Goal: Find specific page/section: Find specific page/section

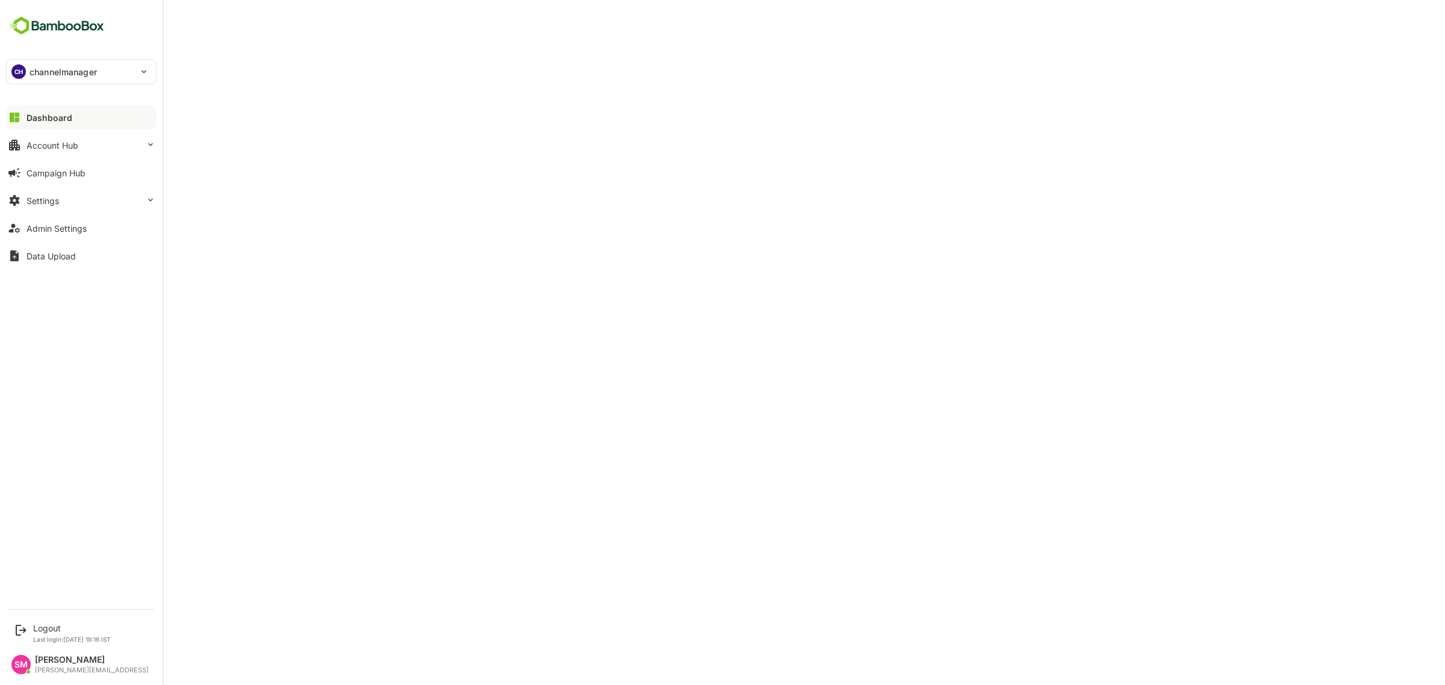
click at [58, 24] on img at bounding box center [57, 25] width 102 height 23
click at [72, 22] on img at bounding box center [57, 25] width 102 height 23
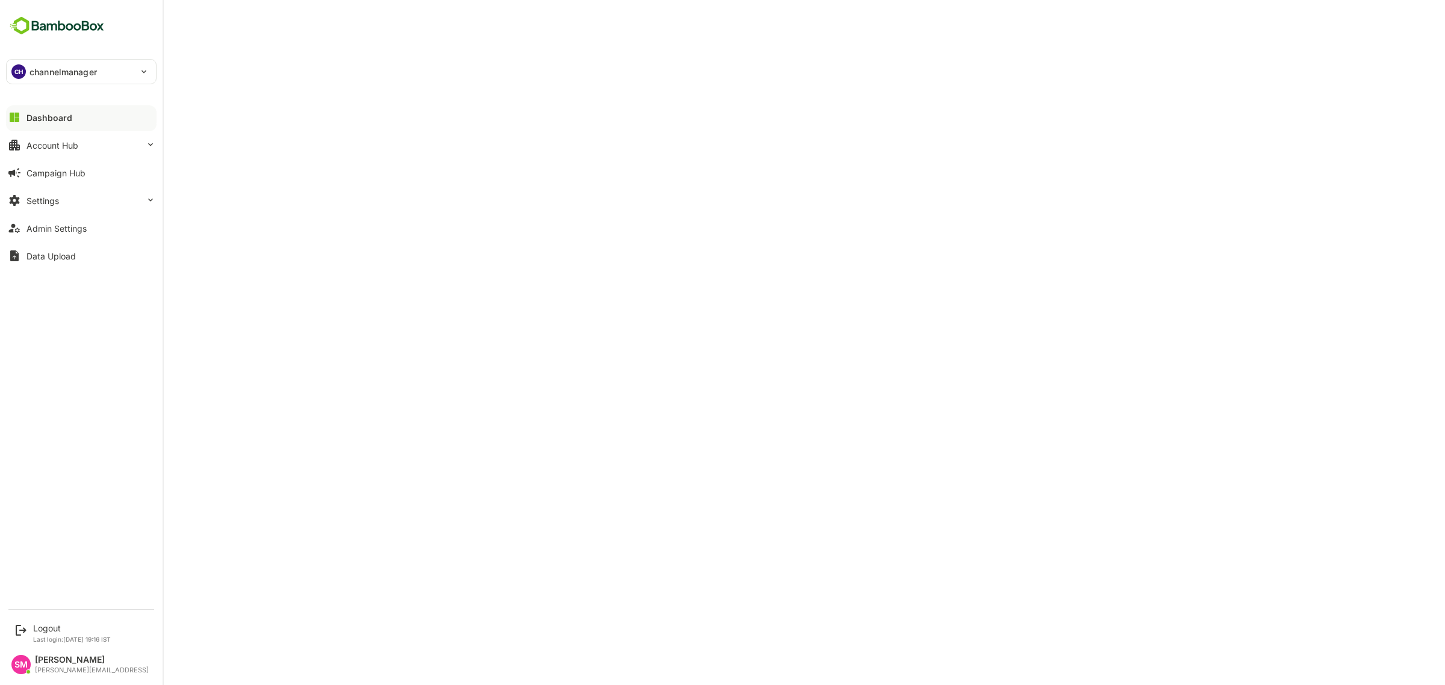
click at [72, 22] on img at bounding box center [57, 25] width 102 height 23
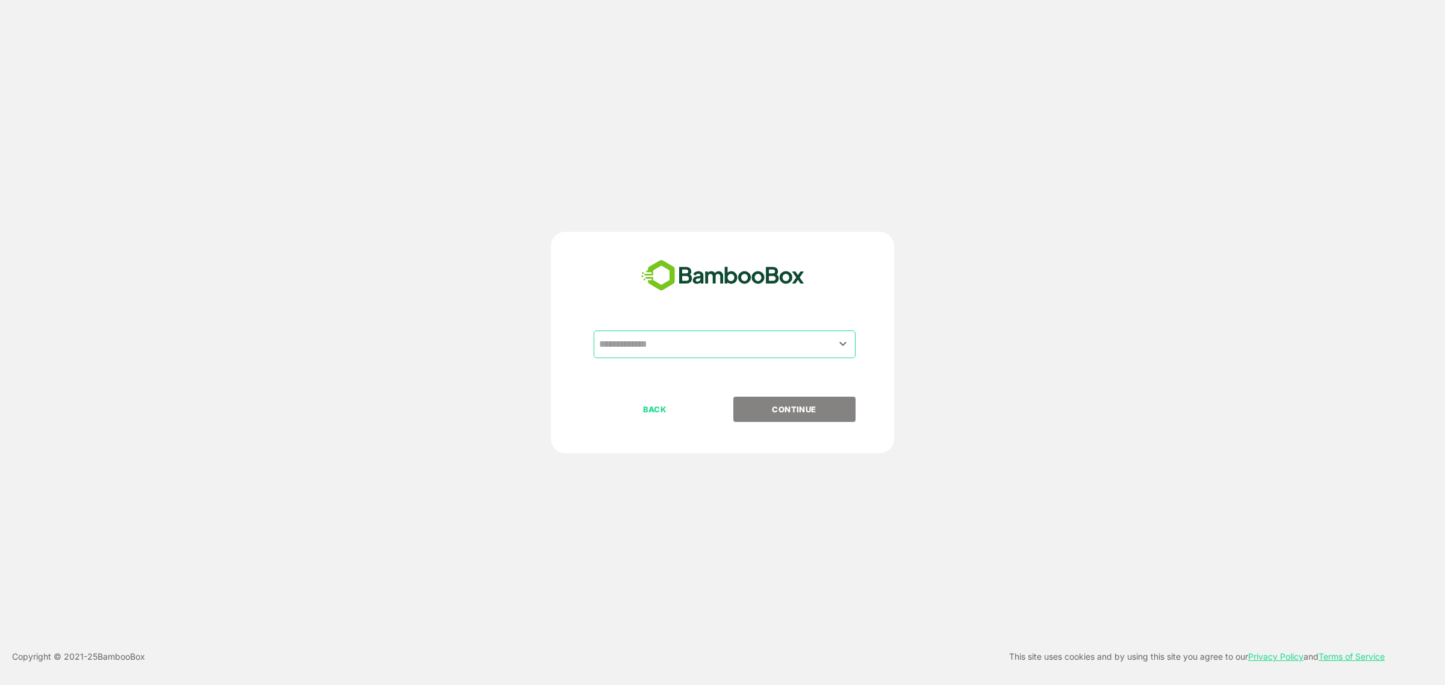
click at [676, 362] on div "​" at bounding box center [723, 364] width 300 height 66
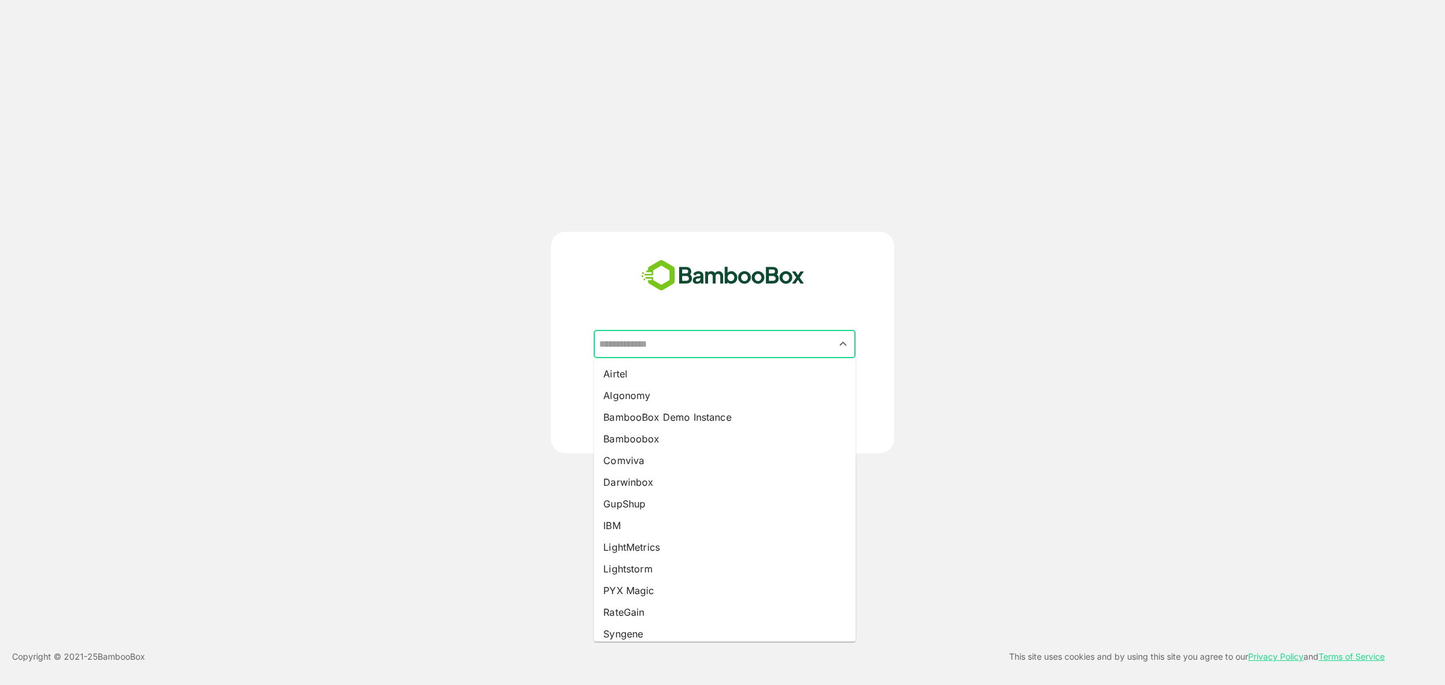
click at [679, 348] on input "text" at bounding box center [724, 344] width 257 height 23
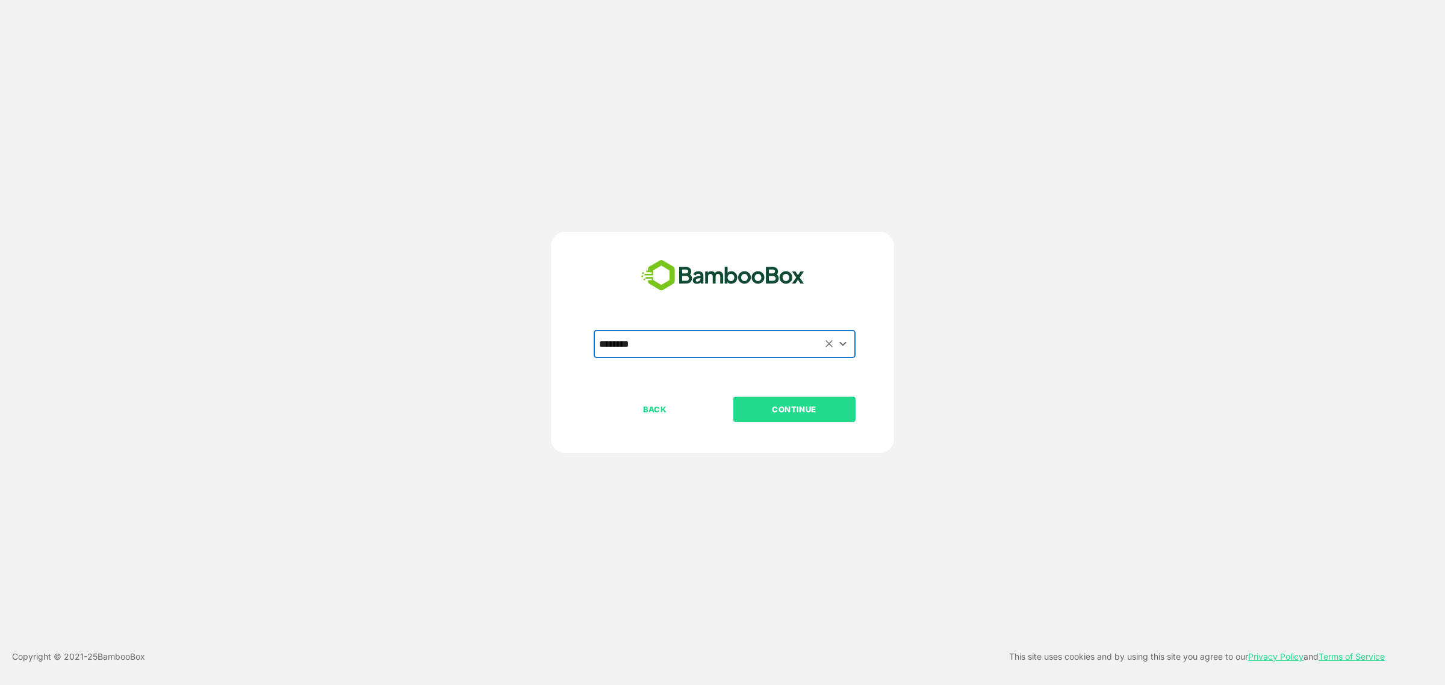
type input "********"
click at [777, 403] on p "CONTINUE" at bounding box center [794, 409] width 120 height 13
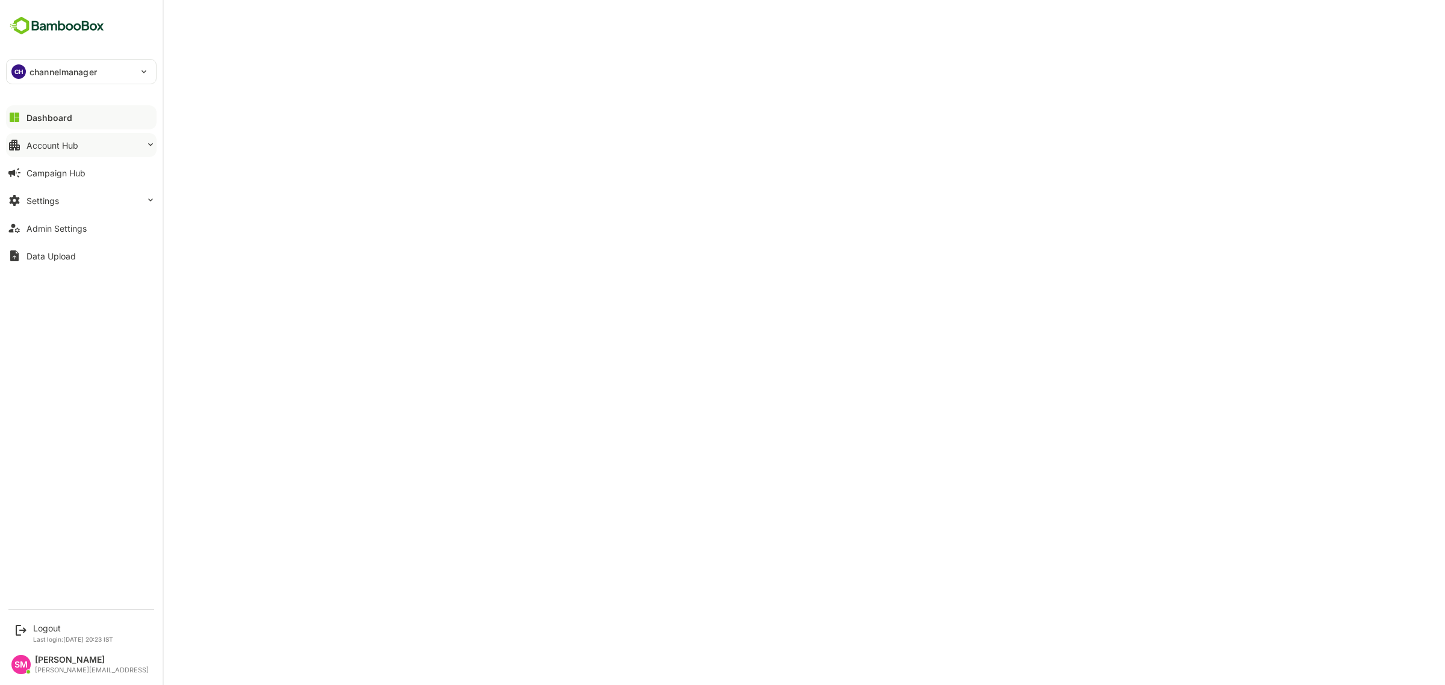
click at [94, 143] on button "Account Hub" at bounding box center [81, 145] width 151 height 24
click at [74, 173] on div "Unified Account Profile" at bounding box center [66, 170] width 81 height 10
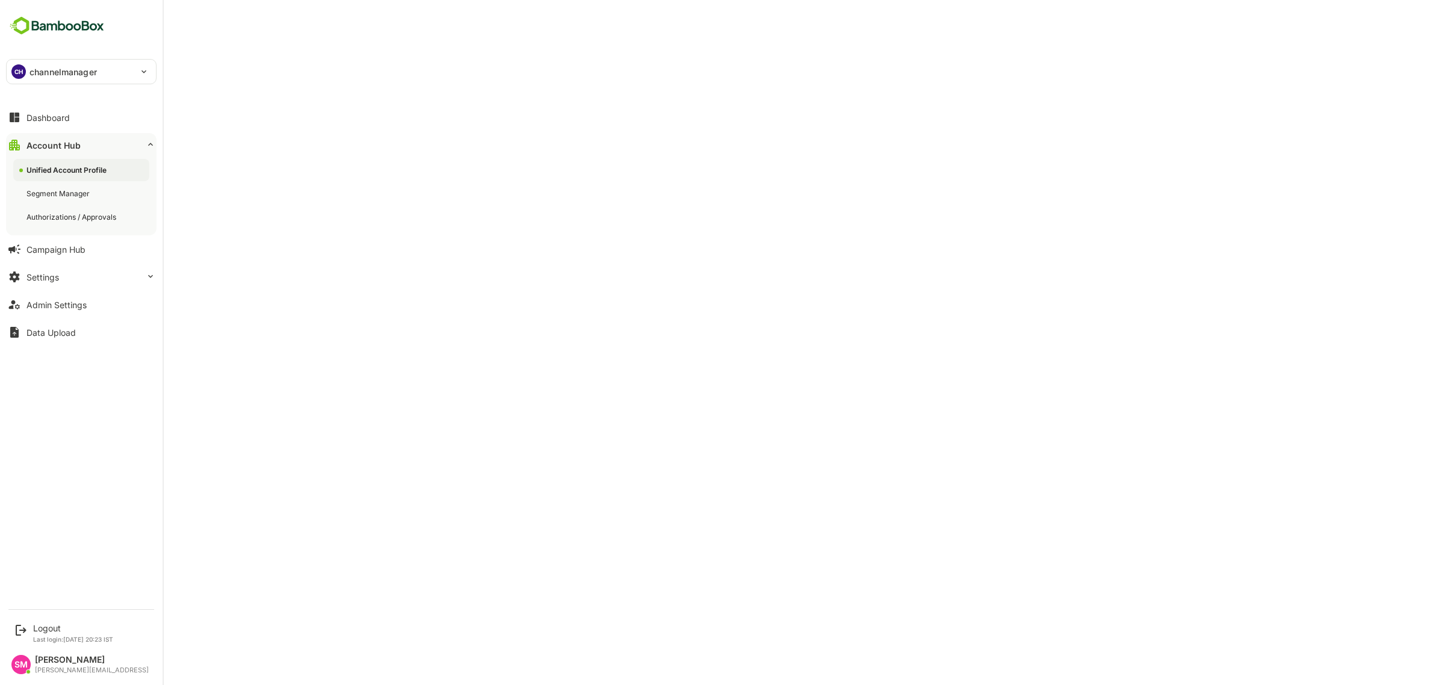
click at [107, 73] on div "CH channelmanager" at bounding box center [74, 72] width 135 height 24
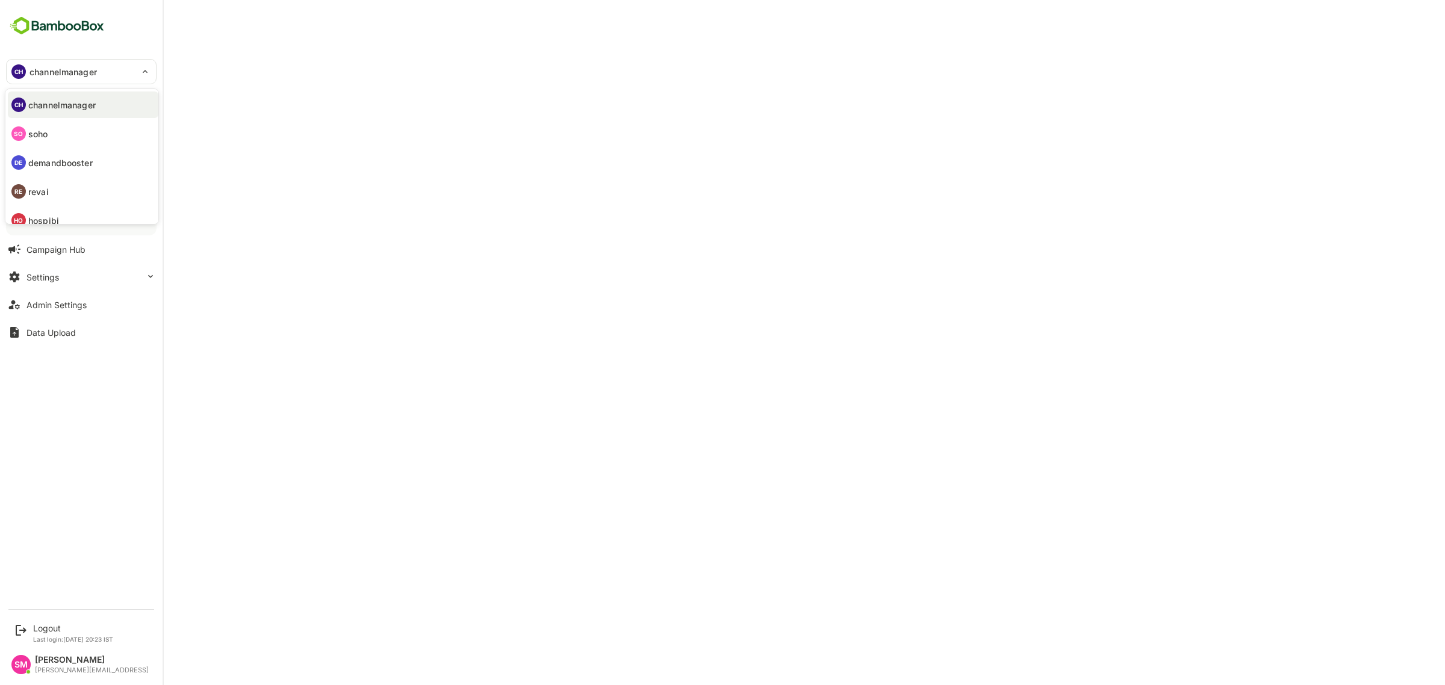
scroll to position [40, 0]
click at [48, 152] on p "revai" at bounding box center [38, 151] width 20 height 13
type input "*****"
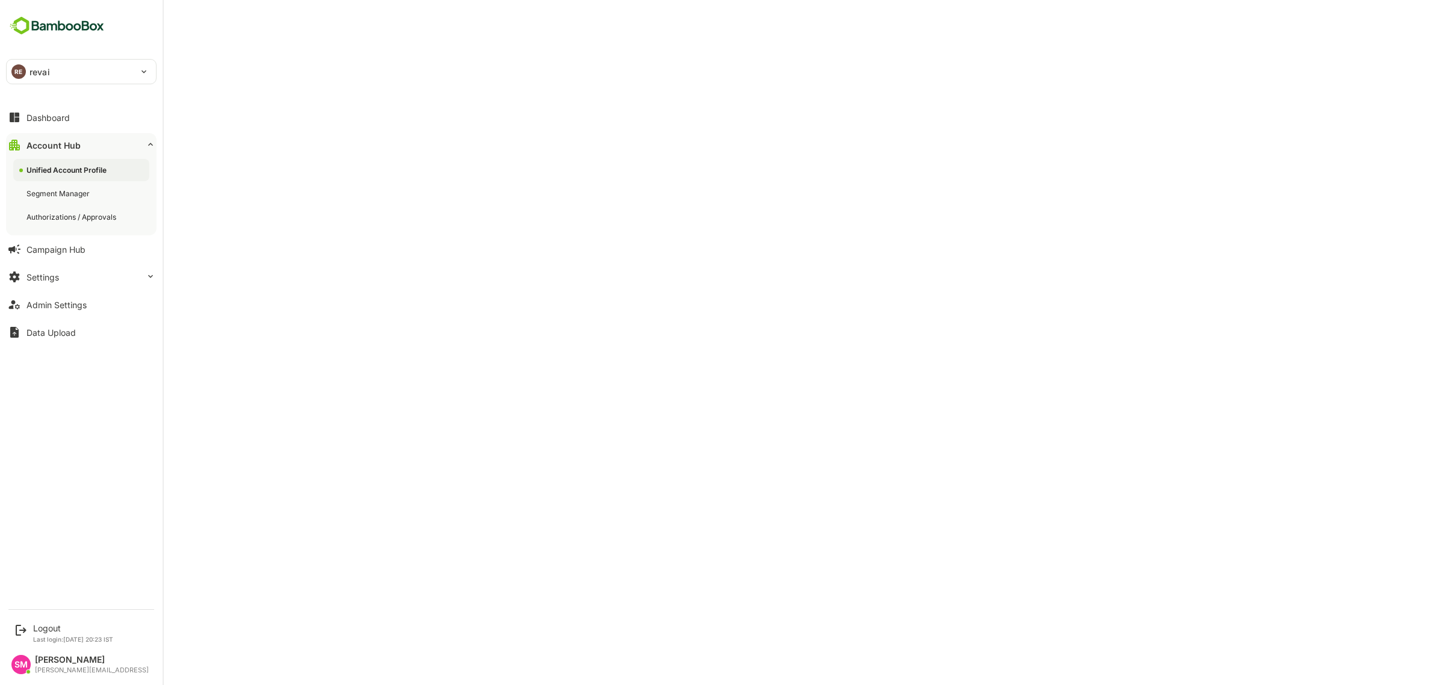
click at [62, 24] on img at bounding box center [57, 25] width 102 height 23
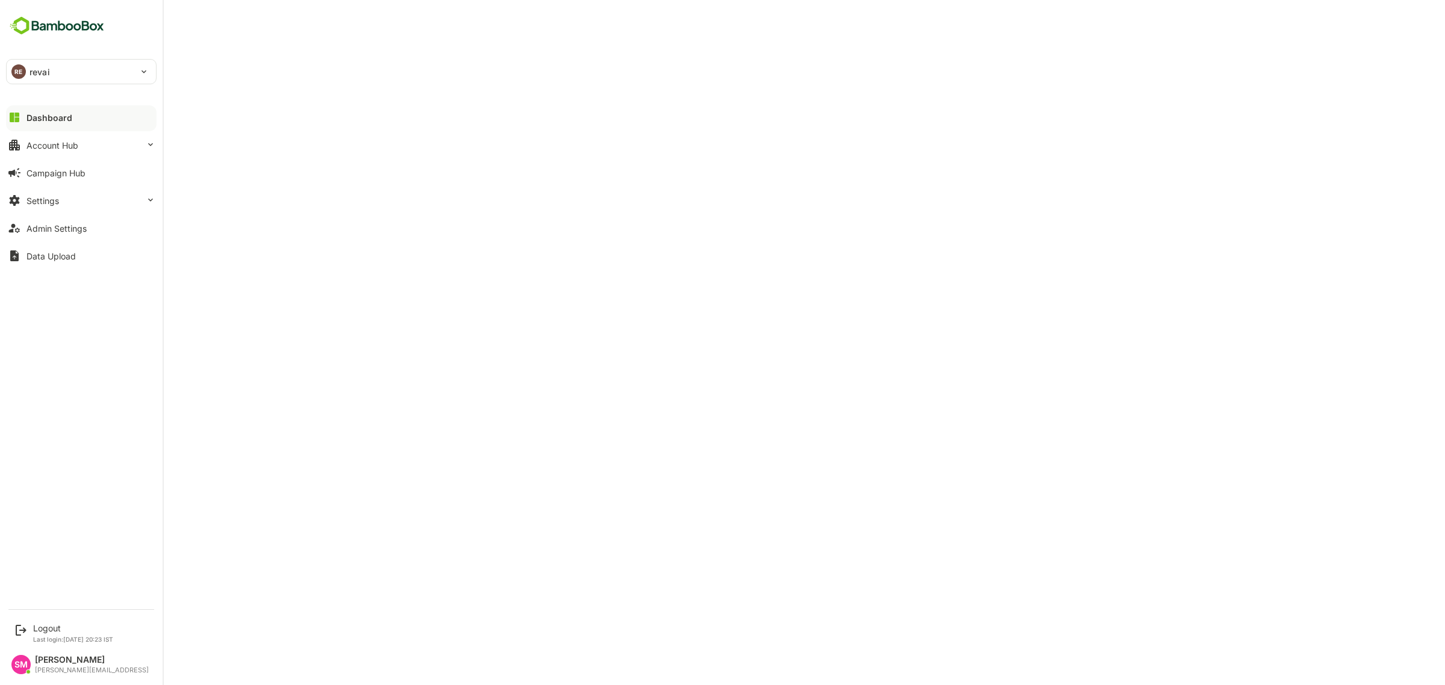
click at [78, 119] on button "Dashboard" at bounding box center [81, 117] width 151 height 24
click at [84, 140] on button "Account Hub" at bounding box center [81, 145] width 151 height 24
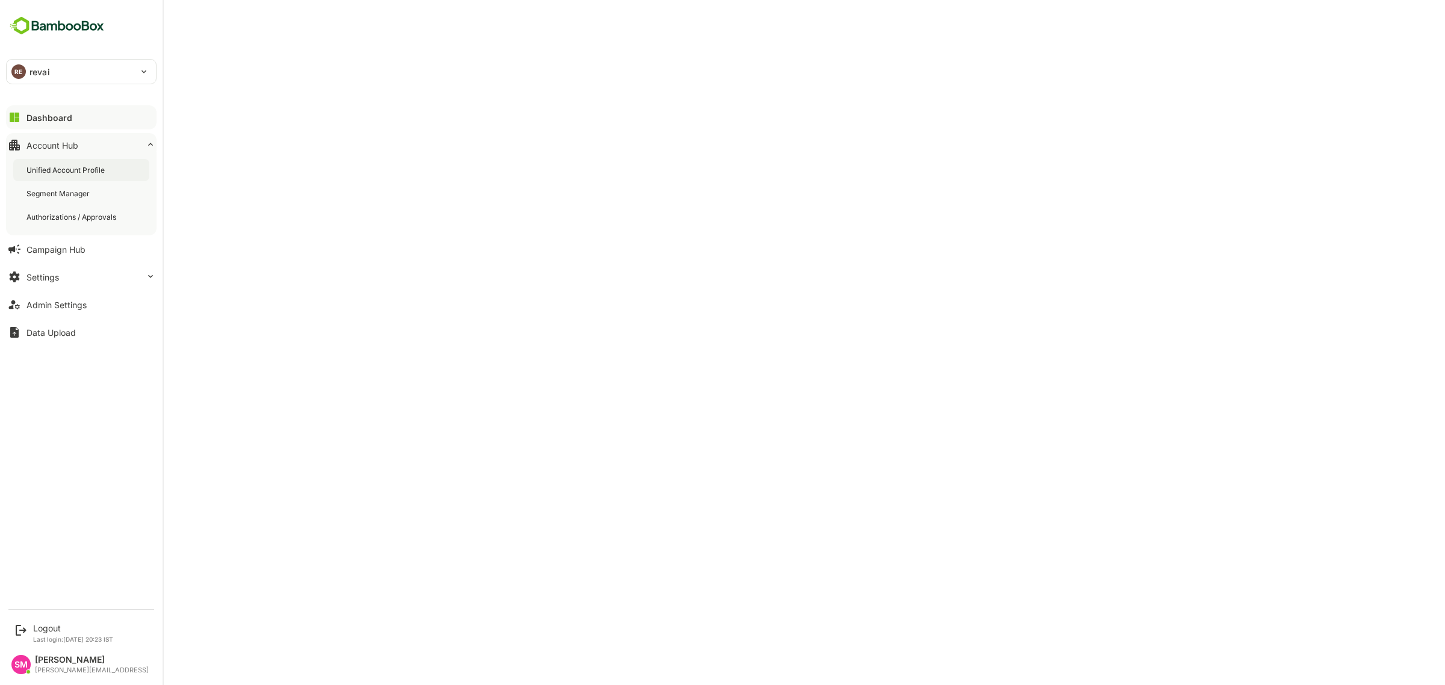
click at [90, 166] on div "Unified Account Profile" at bounding box center [66, 170] width 81 height 10
click at [57, 114] on div "Dashboard" at bounding box center [47, 118] width 43 height 10
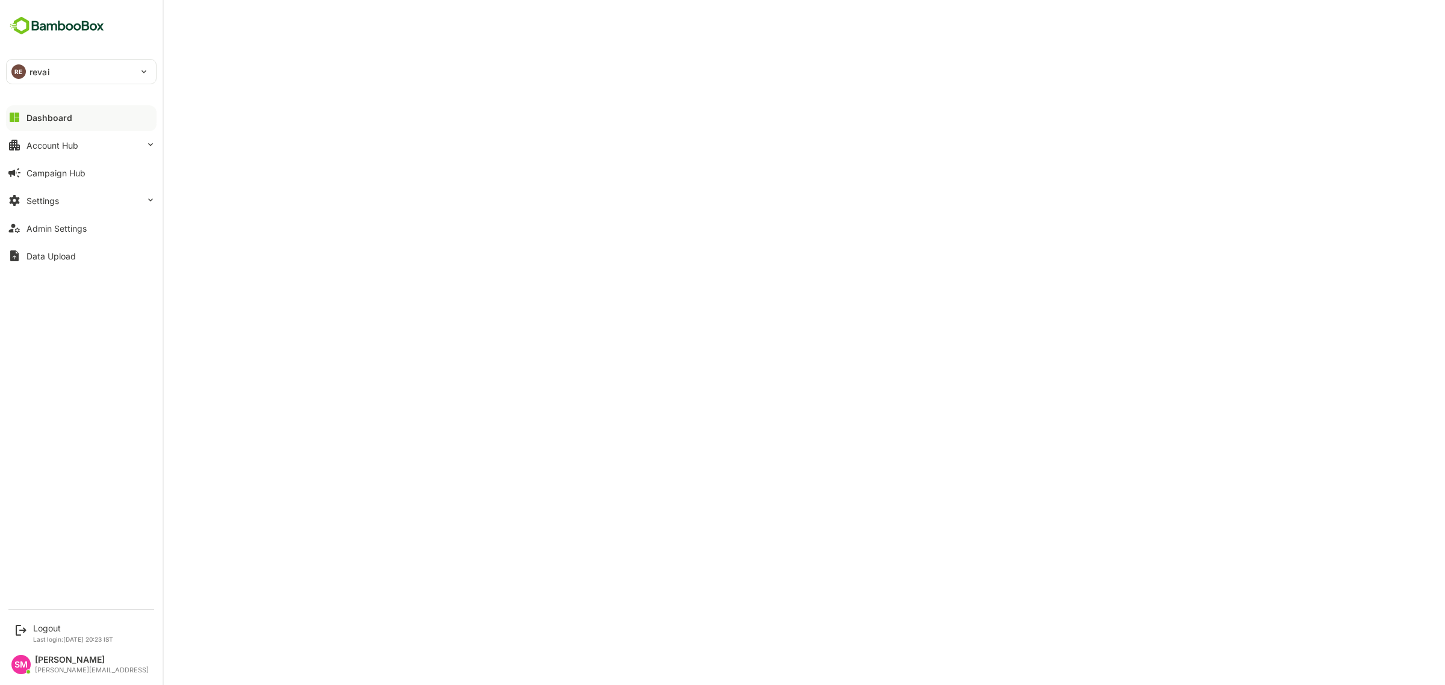
click at [49, 114] on div "Dashboard" at bounding box center [49, 118] width 46 height 10
click at [80, 142] on button "Account Hub" at bounding box center [81, 145] width 151 height 24
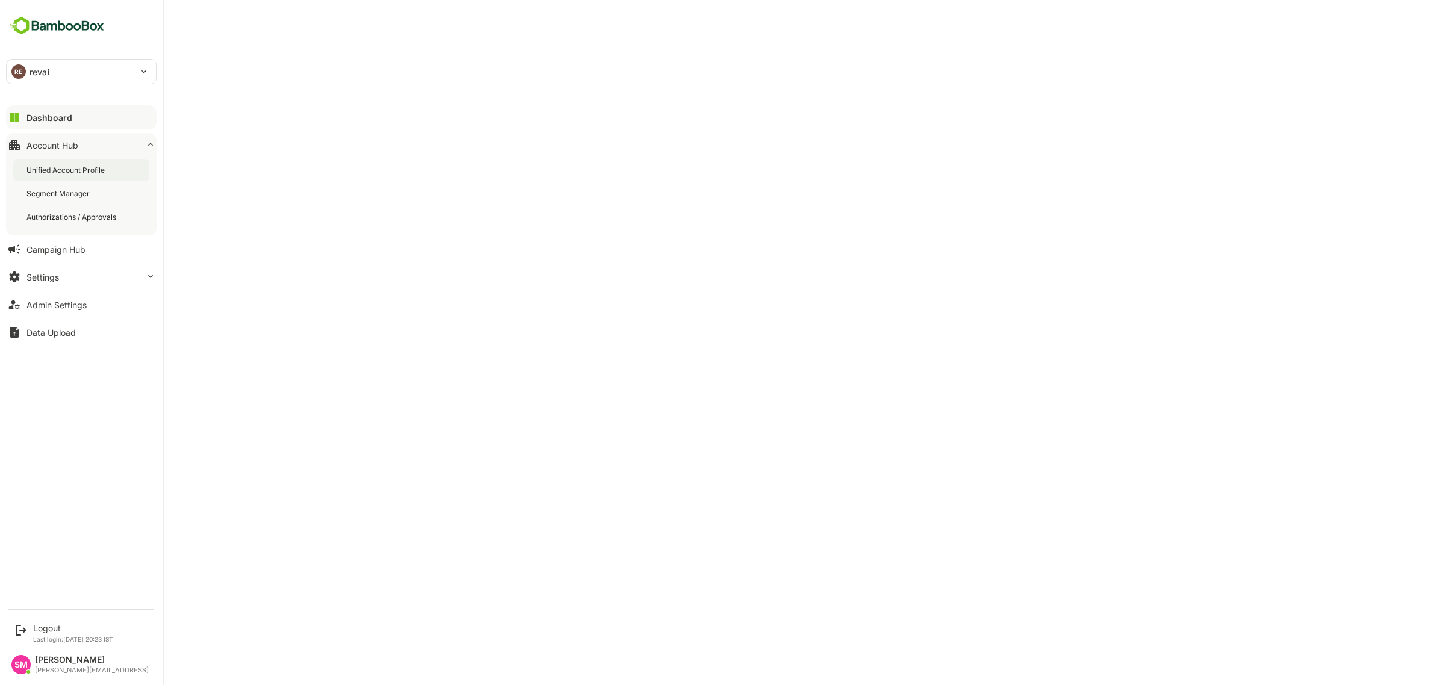
click at [82, 167] on div "Unified Account Profile" at bounding box center [66, 170] width 81 height 10
click at [58, 32] on img at bounding box center [57, 25] width 102 height 23
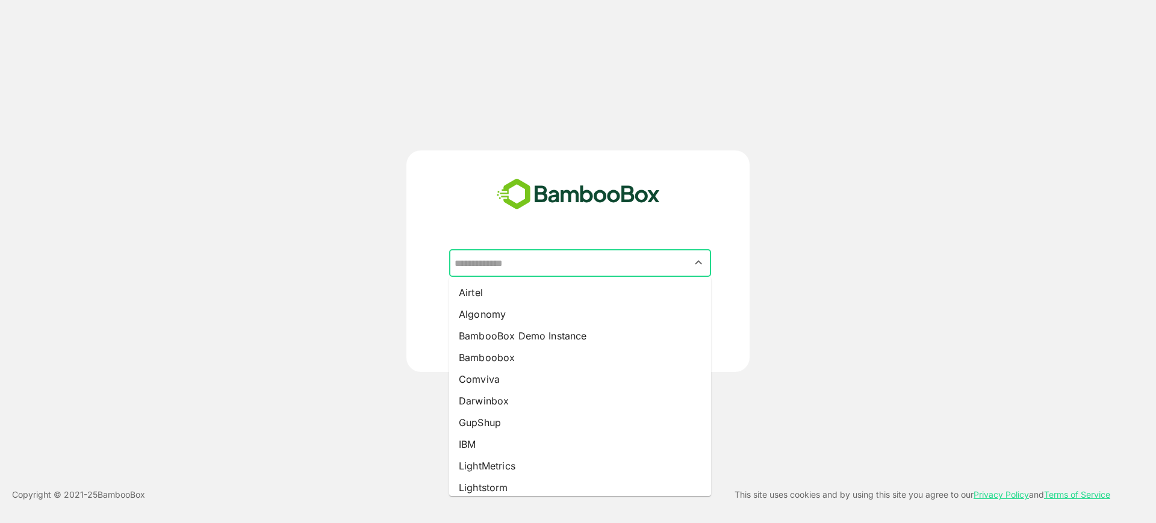
click at [515, 273] on input "text" at bounding box center [580, 263] width 257 height 23
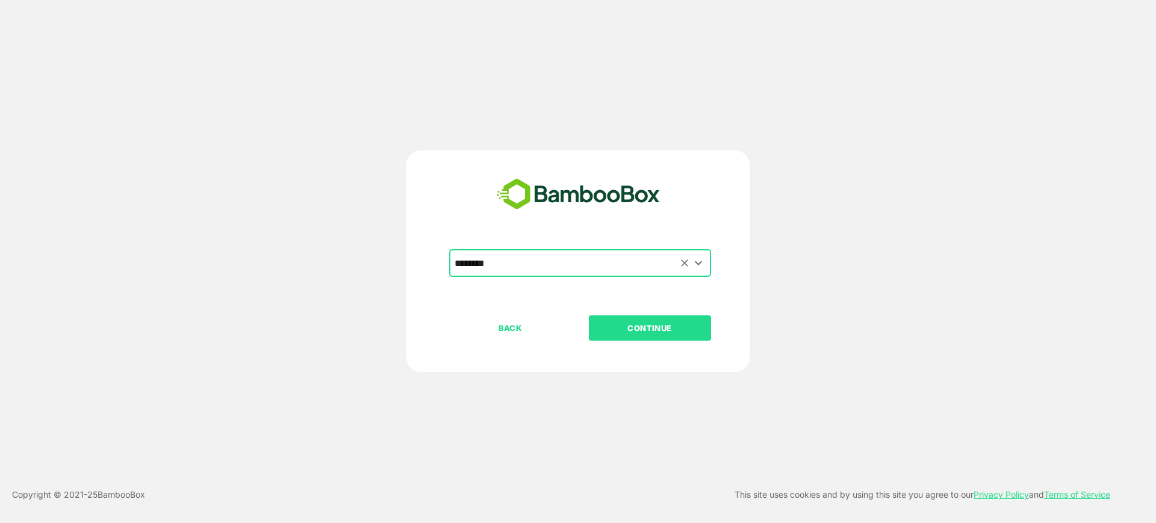
type input "********"
click at [589, 316] on button "CONTINUE" at bounding box center [650, 328] width 122 height 25
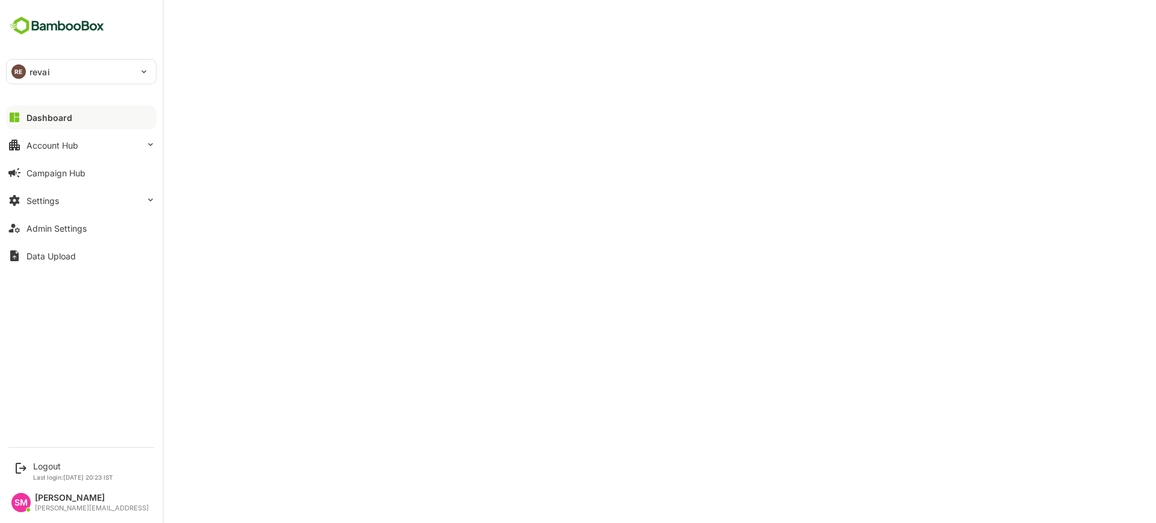
click at [33, 74] on p "revai" at bounding box center [40, 72] width 20 height 13
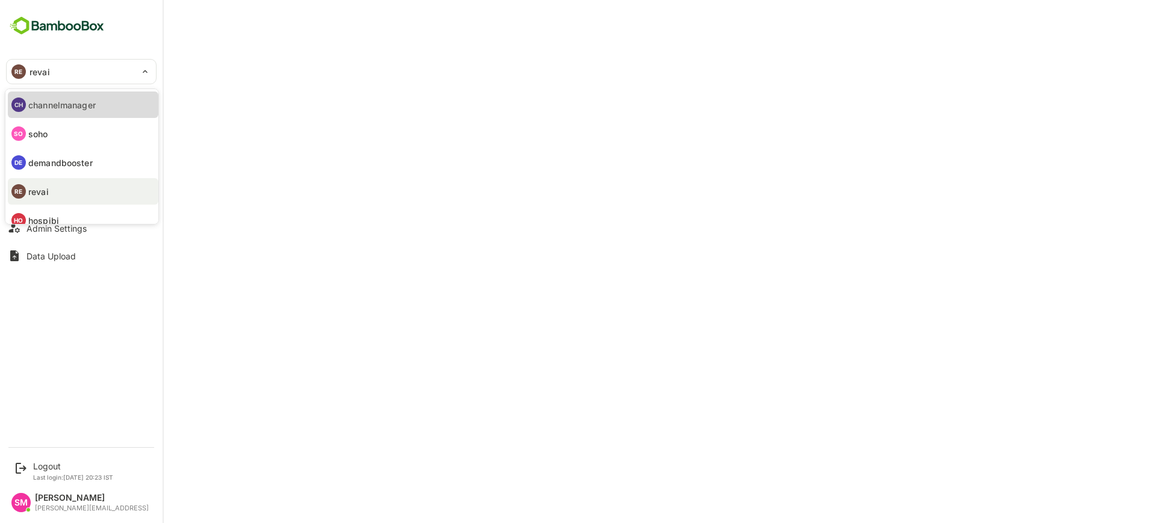
click at [91, 100] on p "channelmanager" at bounding box center [61, 105] width 67 height 13
type input "**********"
